Goal: Obtain resource: Download file/media

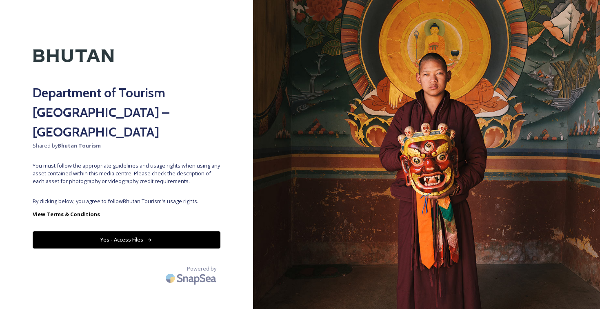
click at [162, 176] on div "Department of Tourism [GEOGRAPHIC_DATA] – Brand Centre Shared by Bhutan Tourism…" at bounding box center [126, 154] width 253 height 243
click at [147, 237] on icon at bounding box center [149, 239] width 5 height 5
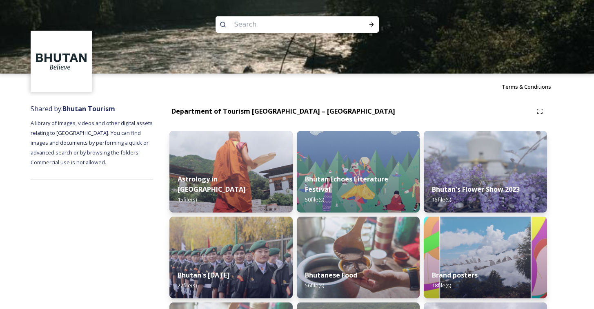
click at [250, 23] on input at bounding box center [286, 25] width 112 height 18
type input "khamsum"
click at [370, 24] on icon at bounding box center [371, 24] width 7 height 7
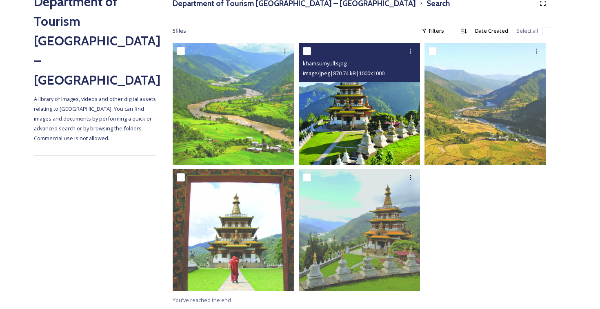
scroll to position [108, 0]
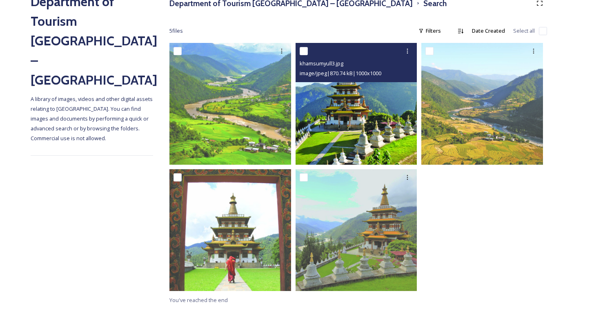
click at [338, 119] on img at bounding box center [356, 104] width 122 height 122
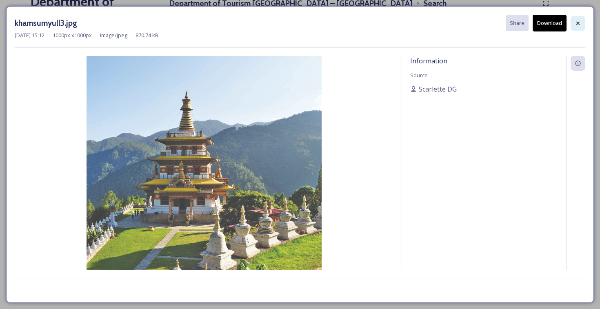
click at [579, 20] on icon at bounding box center [578, 23] width 7 height 7
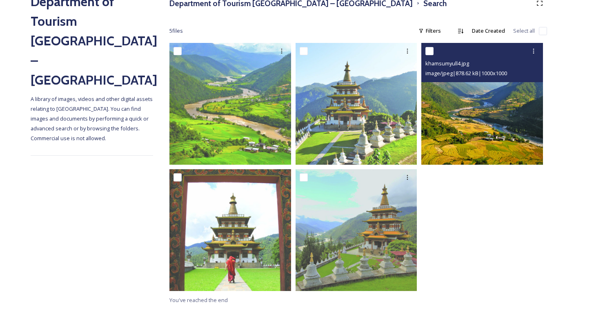
click at [466, 106] on img at bounding box center [482, 104] width 122 height 122
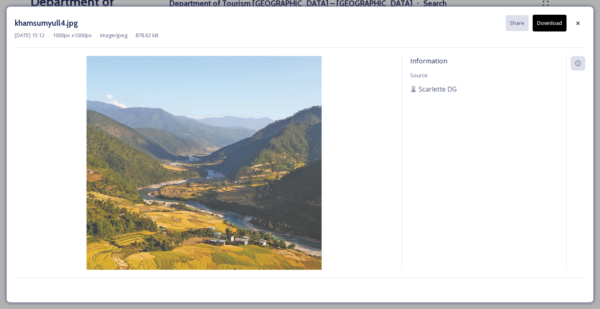
click at [544, 27] on button "Download" at bounding box center [550, 23] width 34 height 17
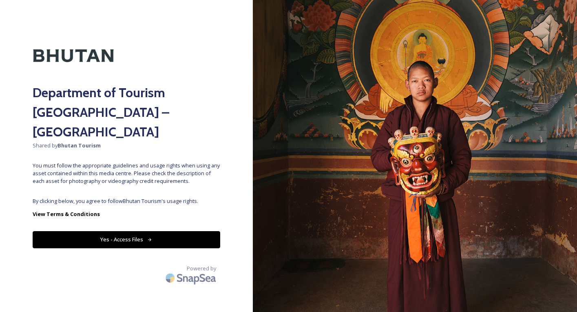
click at [171, 231] on button "Yes - Access Files" at bounding box center [127, 239] width 188 height 17
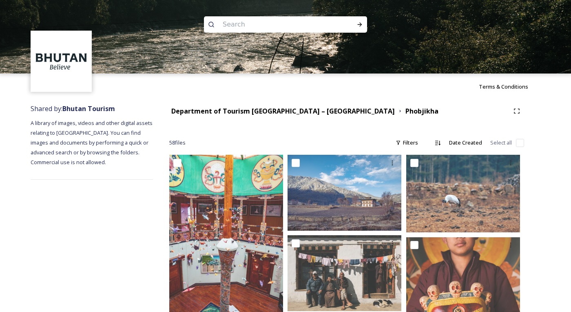
click at [232, 27] on input at bounding box center [275, 25] width 112 height 18
type input "tango"
click at [360, 24] on icon at bounding box center [360, 24] width 4 height 4
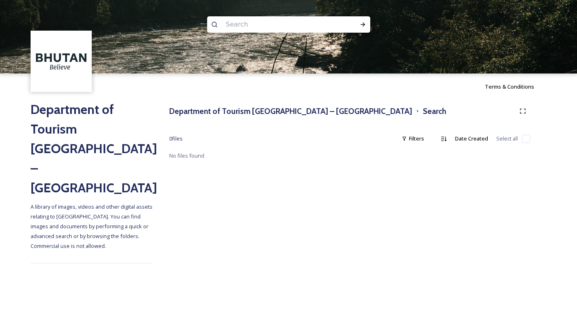
click at [251, 24] on input at bounding box center [278, 25] width 112 height 18
type input "thim"
click at [194, 108] on h3 "Department of Tourism [GEOGRAPHIC_DATA] – [GEOGRAPHIC_DATA]" at bounding box center [290, 111] width 243 height 12
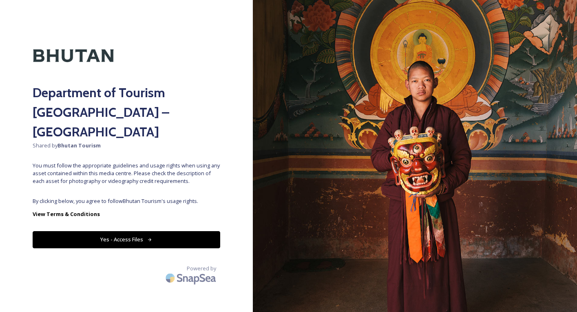
click at [137, 231] on button "Yes - Access Files" at bounding box center [127, 239] width 188 height 17
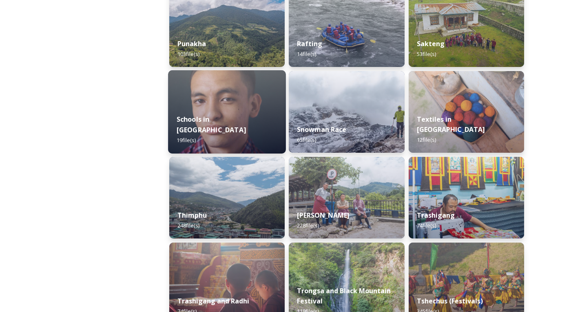
scroll to position [846, 0]
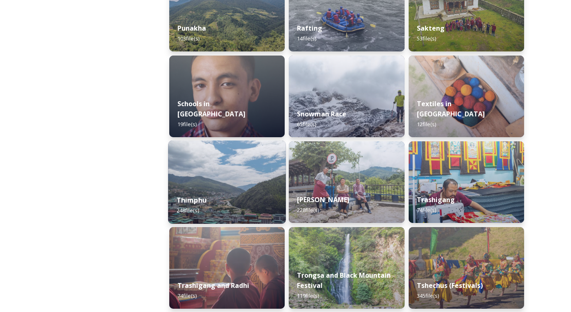
click at [237, 177] on img at bounding box center [227, 181] width 118 height 83
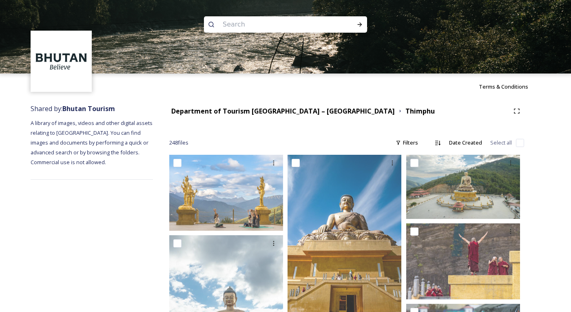
scroll to position [0, 0]
click at [260, 31] on input at bounding box center [275, 25] width 112 height 18
type input "cherio"
click at [262, 29] on input at bounding box center [293, 25] width 100 height 18
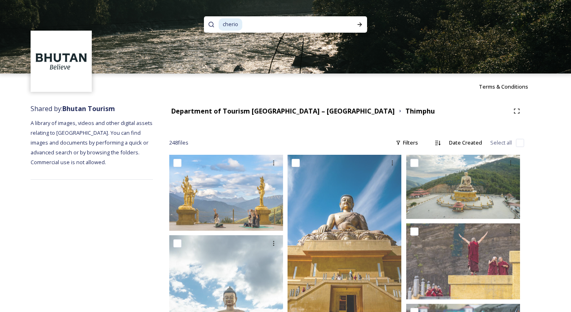
click at [262, 29] on input at bounding box center [293, 25] width 100 height 18
type input "cheri"
click at [360, 25] on icon at bounding box center [360, 24] width 7 height 7
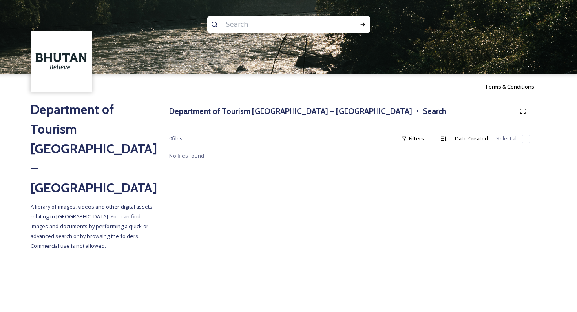
click at [360, 25] on icon at bounding box center [363, 24] width 7 height 7
click at [343, 24] on div at bounding box center [288, 24] width 163 height 16
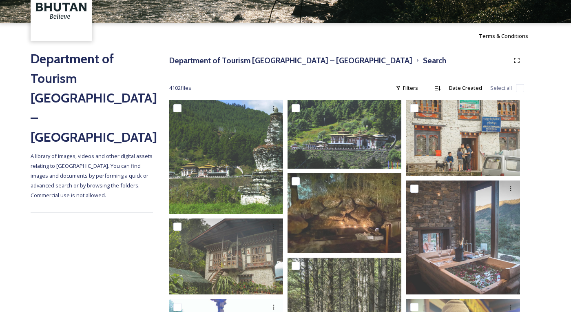
scroll to position [64, 0]
